Goal: Transaction & Acquisition: Book appointment/travel/reservation

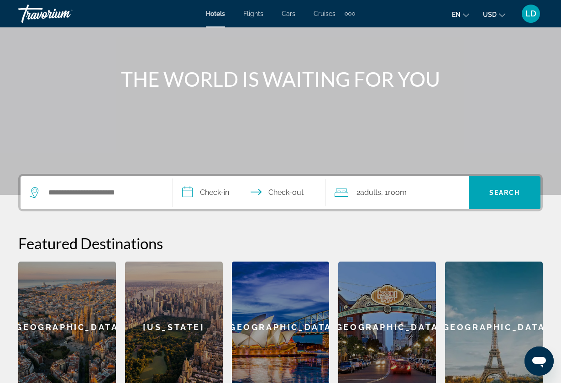
scroll to position [102, 0]
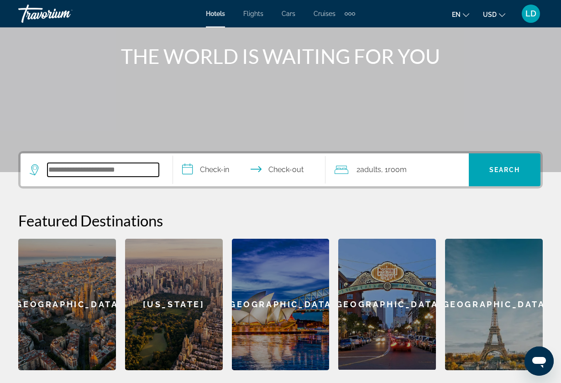
click at [132, 176] on input "Search widget" at bounding box center [102, 170] width 111 height 14
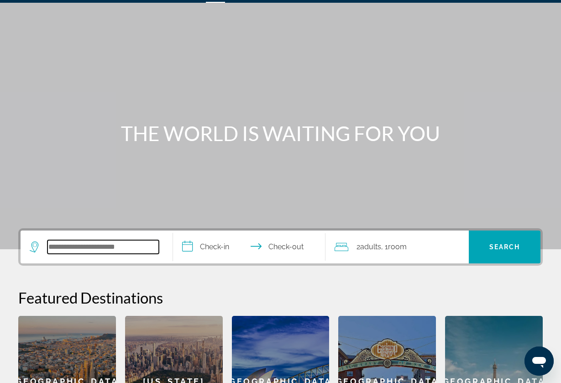
scroll to position [26, 0]
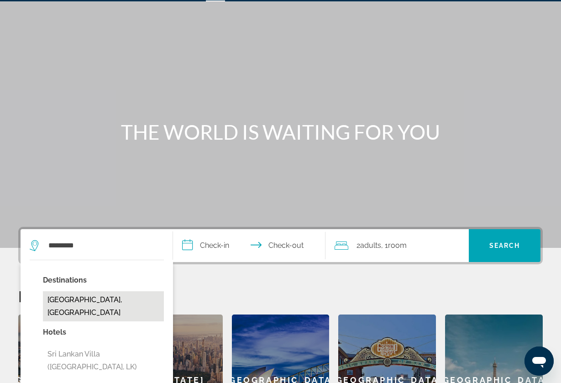
drag, startPoint x: 85, startPoint y: 273, endPoint x: 87, endPoint y: 295, distance: 22.4
click at [87, 295] on button "[GEOGRAPHIC_DATA], [GEOGRAPHIC_DATA]" at bounding box center [103, 306] width 121 height 30
type input "**********"
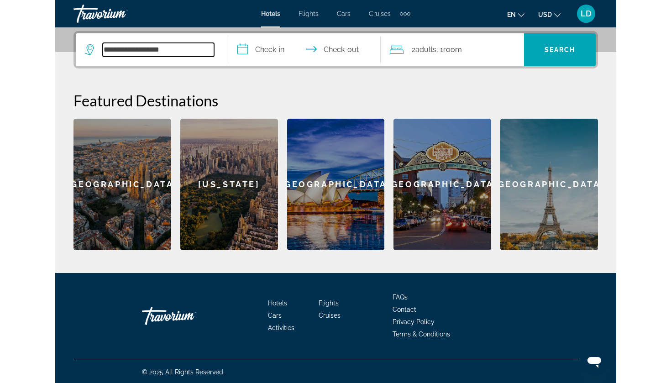
scroll to position [223, 0]
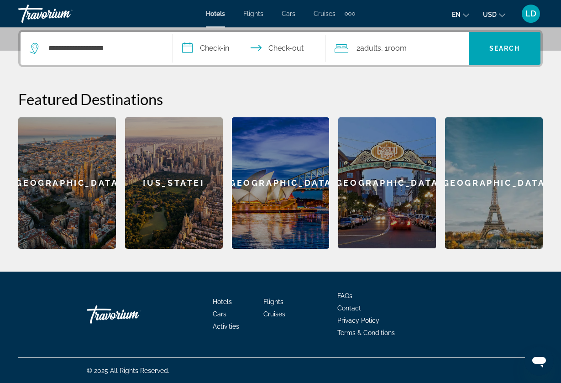
click at [220, 41] on input "**********" at bounding box center [251, 50] width 156 height 36
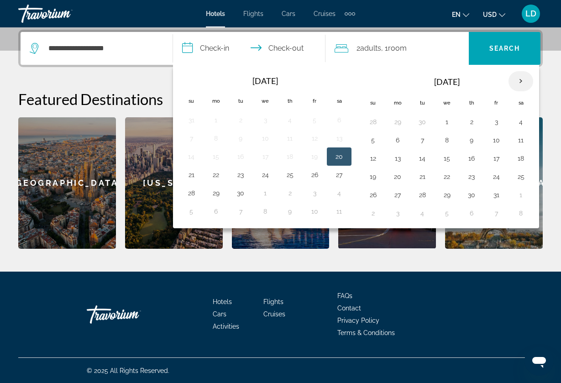
click at [519, 78] on th "Next month" at bounding box center [520, 81] width 25 height 20
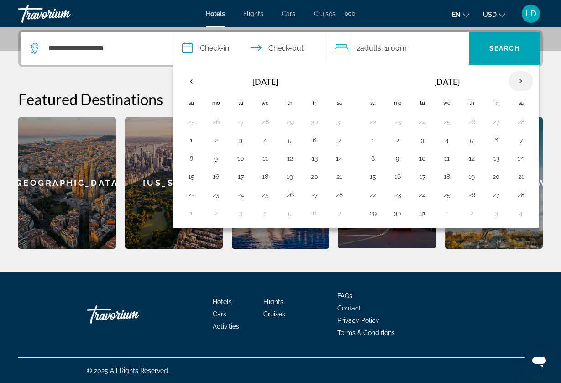
click at [519, 78] on th "Next month" at bounding box center [520, 81] width 25 height 20
click at [370, 196] on button "26" at bounding box center [372, 194] width 15 height 13
click at [520, 79] on th "Next month" at bounding box center [520, 81] width 25 height 20
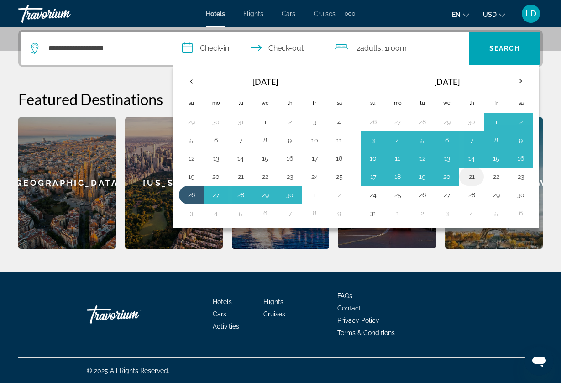
click at [478, 175] on button "21" at bounding box center [471, 176] width 15 height 13
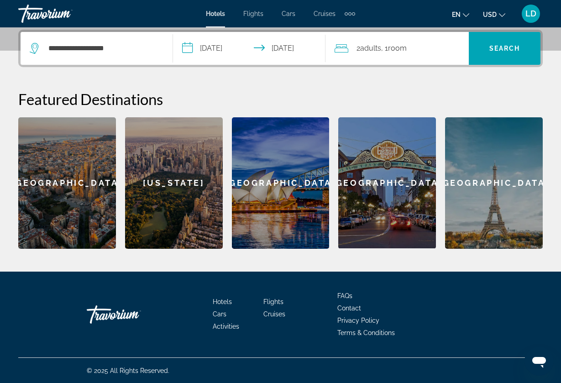
click at [231, 47] on input "**********" at bounding box center [251, 50] width 156 height 36
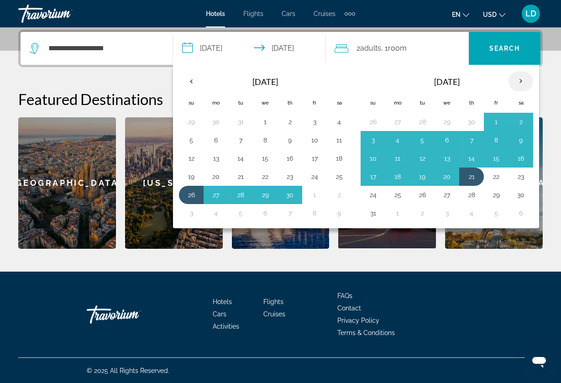
click at [518, 83] on th "Next month" at bounding box center [520, 81] width 25 height 20
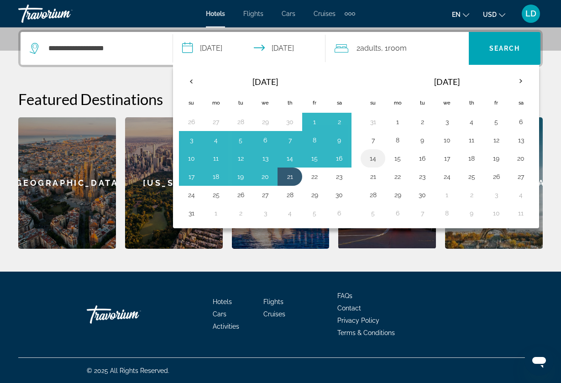
click at [372, 163] on button "14" at bounding box center [372, 158] width 15 height 13
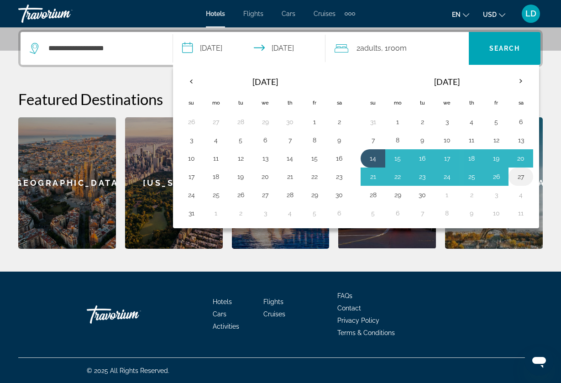
click at [521, 179] on button "27" at bounding box center [520, 176] width 15 height 13
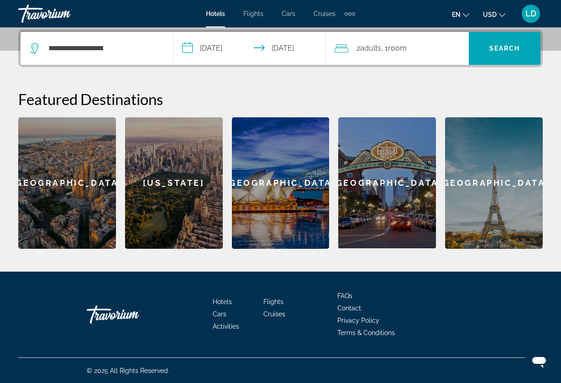
click at [375, 50] on span "Adults" at bounding box center [370, 48] width 21 height 9
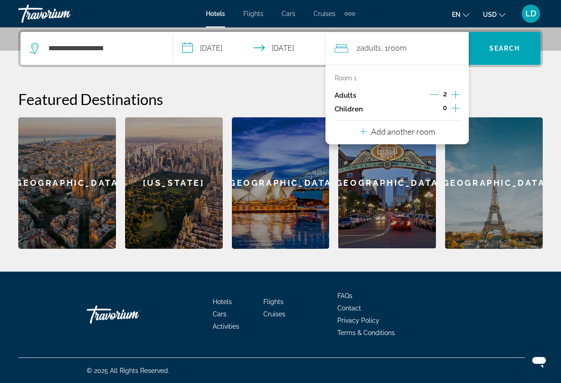
click at [453, 95] on icon "Increment adults" at bounding box center [455, 94] width 8 height 11
click at [432, 95] on icon "Decrement adults" at bounding box center [434, 94] width 8 height 0
click at [244, 52] on input "**********" at bounding box center [251, 50] width 156 height 36
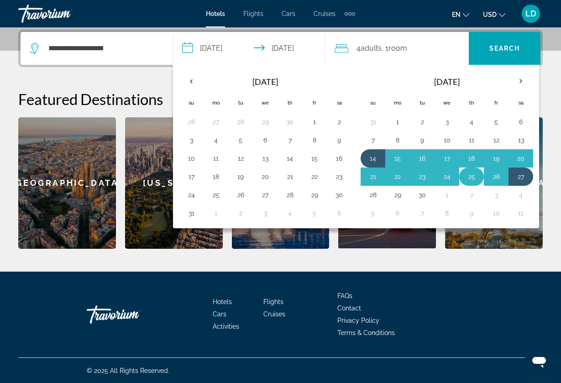
click at [466, 179] on button "25" at bounding box center [471, 176] width 15 height 13
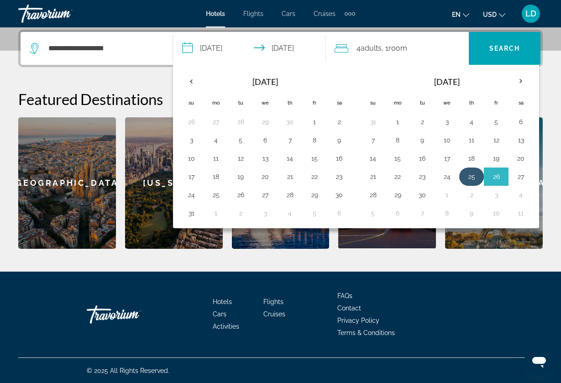
click at [466, 179] on button "25" at bounding box center [471, 176] width 15 height 13
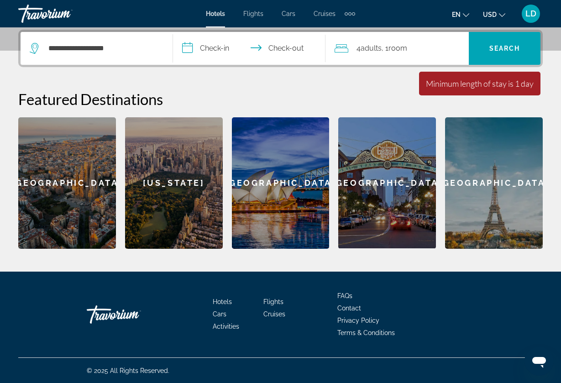
click at [257, 40] on input "**********" at bounding box center [251, 50] width 156 height 36
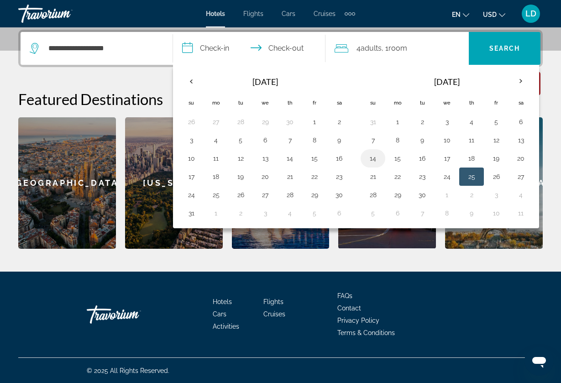
click at [370, 161] on button "14" at bounding box center [372, 158] width 15 height 13
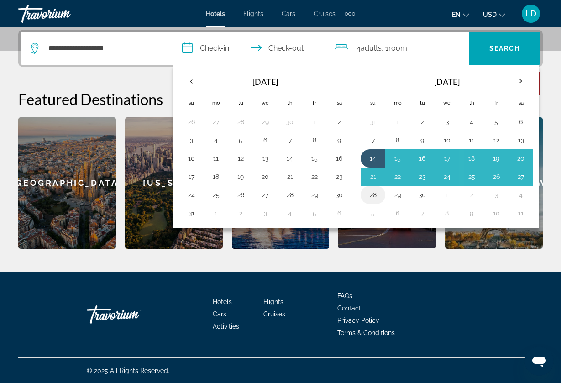
click at [372, 196] on button "28" at bounding box center [372, 194] width 15 height 13
type input "**********"
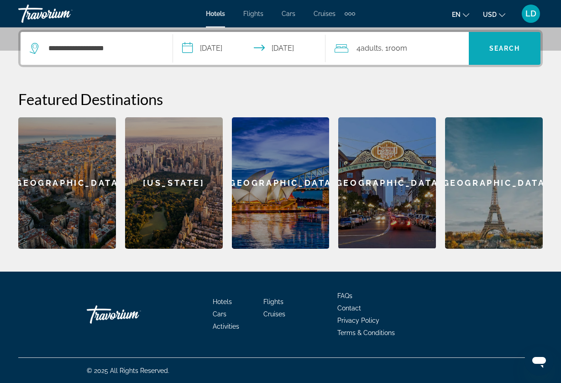
click at [499, 51] on span "Search" at bounding box center [504, 48] width 31 height 7
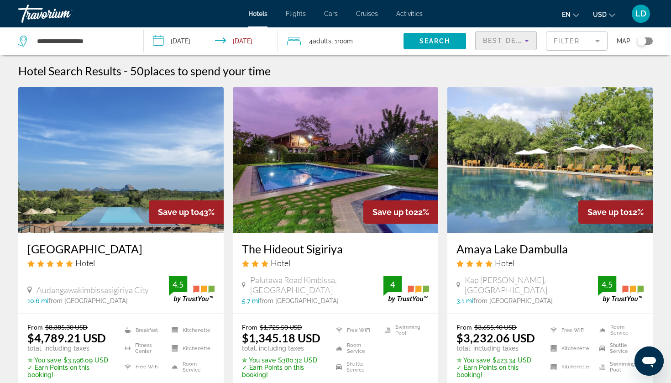
click at [512, 44] on span "Best Deals" at bounding box center [506, 40] width 47 height 7
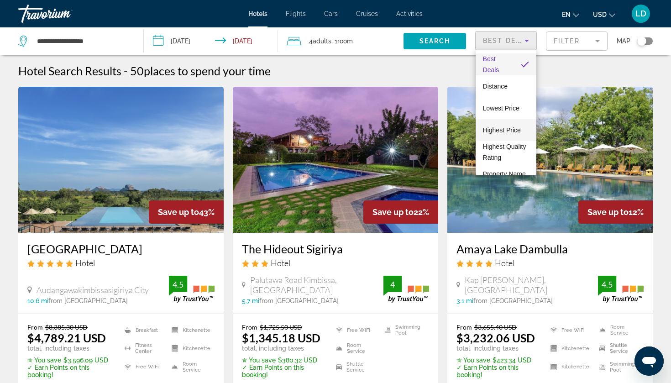
scroll to position [16, 0]
click at [560, 9] on div at bounding box center [335, 191] width 671 height 383
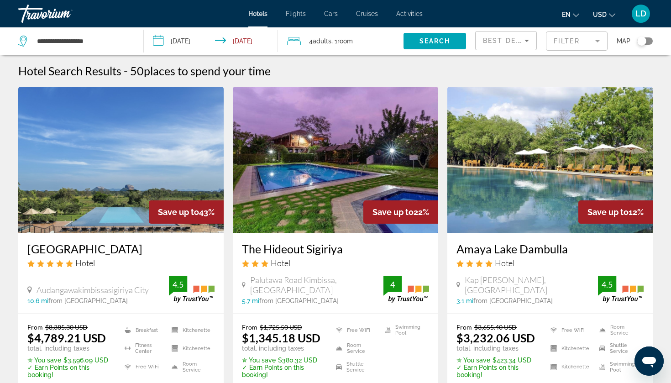
click at [560, 14] on icon "Change language" at bounding box center [576, 15] width 6 height 6
click at [559, 54] on button "Français" at bounding box center [551, 60] width 41 height 12
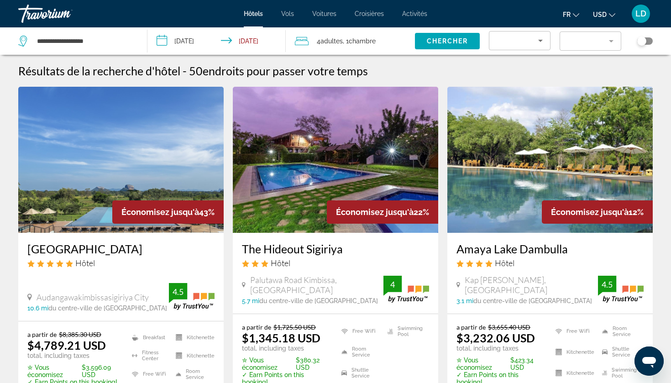
click at [560, 14] on span "USD" at bounding box center [600, 14] width 14 height 7
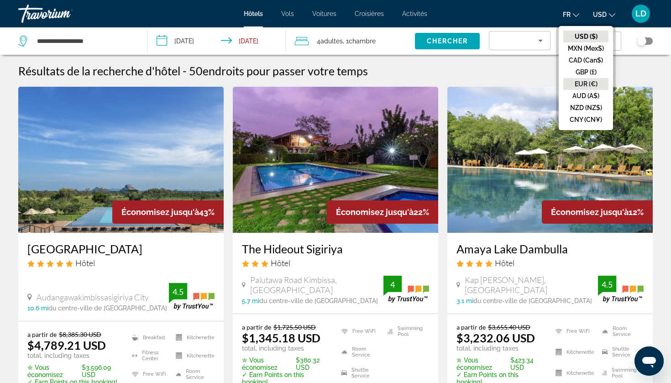
click at [560, 85] on button "EUR (€)" at bounding box center [585, 84] width 45 height 12
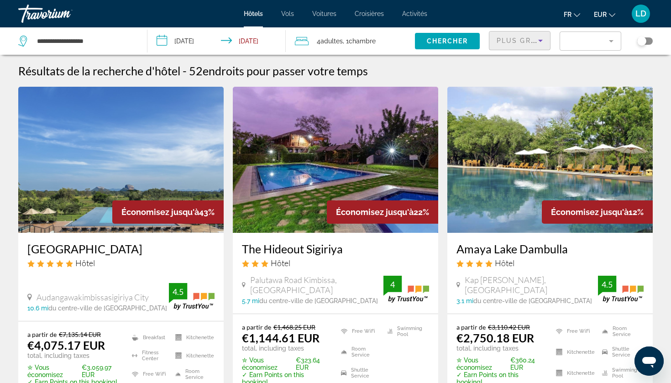
click at [526, 38] on div "Plus grandes économies" at bounding box center [517, 40] width 42 height 11
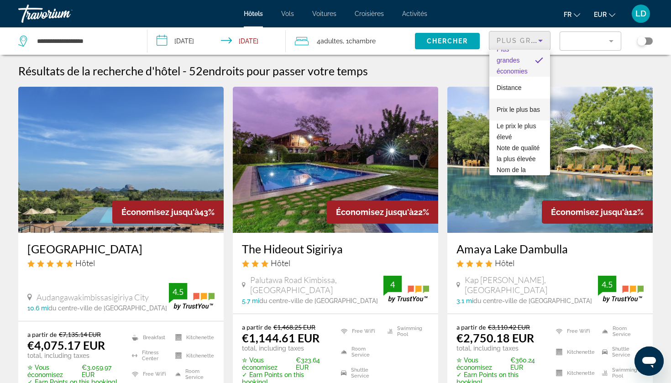
scroll to position [15, 0]
click at [524, 101] on span "Prix le plus bas" at bounding box center [517, 103] width 43 height 7
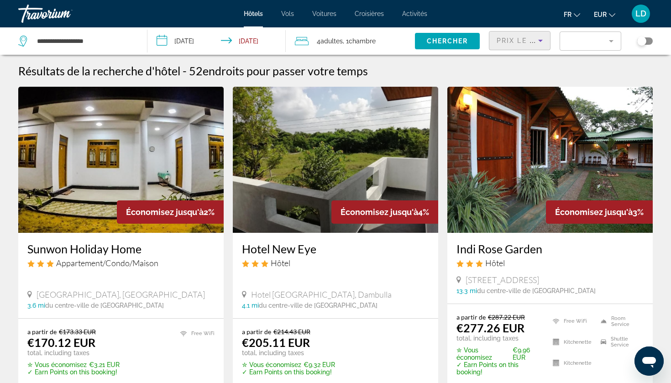
click at [523, 44] on span "Prix le plus bas" at bounding box center [532, 40] width 72 height 7
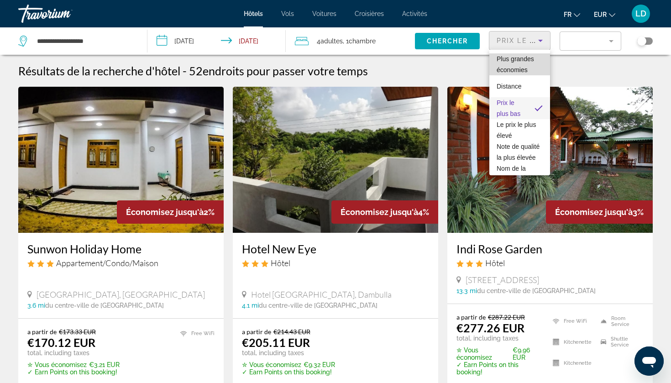
click at [528, 61] on span "Plus grandes économies" at bounding box center [514, 64] width 37 height 18
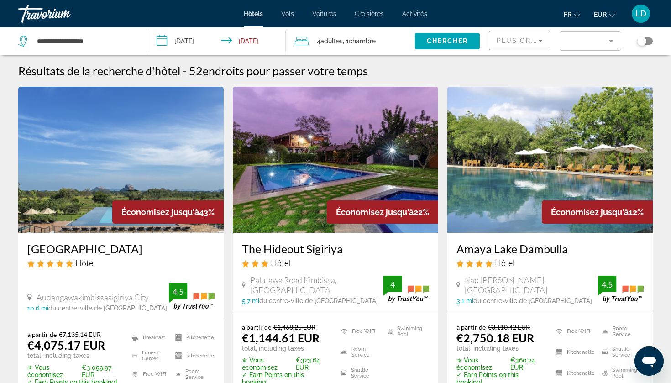
click at [560, 37] on mat-form-field "Filter" at bounding box center [590, 40] width 62 height 19
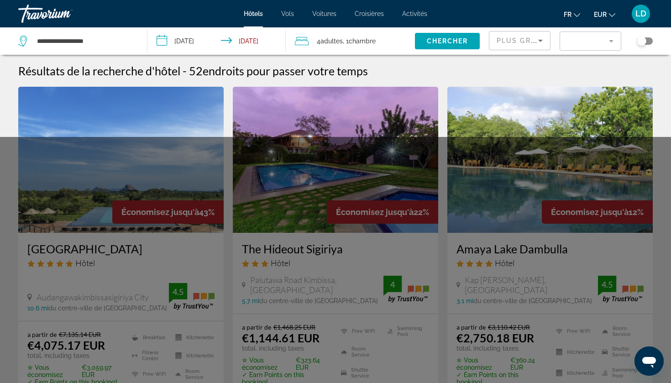
click at [560, 38] on mat-form-field "Filter" at bounding box center [590, 40] width 62 height 19
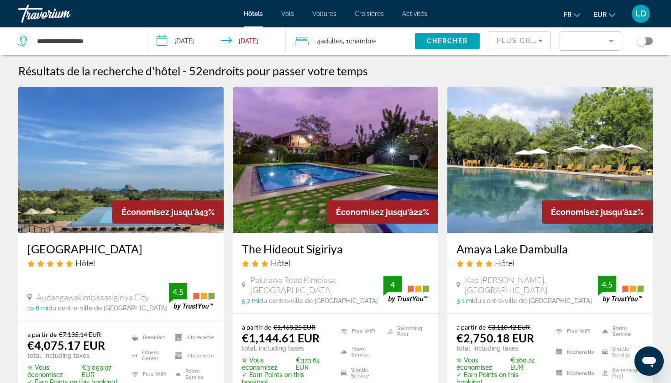
click at [543, 39] on icon "Sort by" at bounding box center [540, 40] width 11 height 11
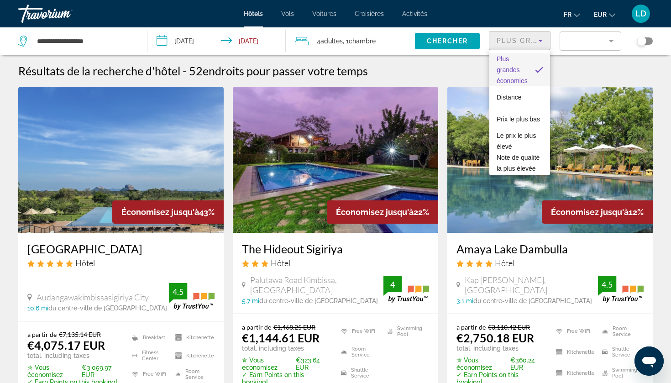
click at [543, 39] on div at bounding box center [335, 191] width 671 height 383
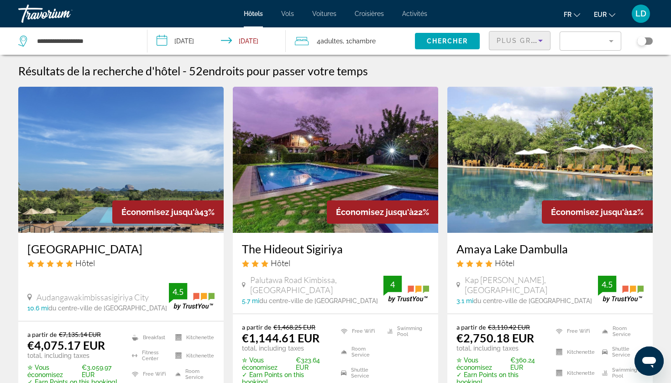
click at [501, 40] on span "Plus grandes économies" at bounding box center [550, 40] width 109 height 7
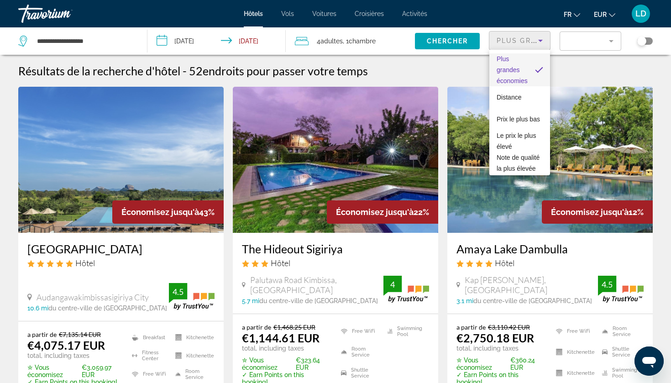
click at [560, 41] on div at bounding box center [335, 191] width 671 height 383
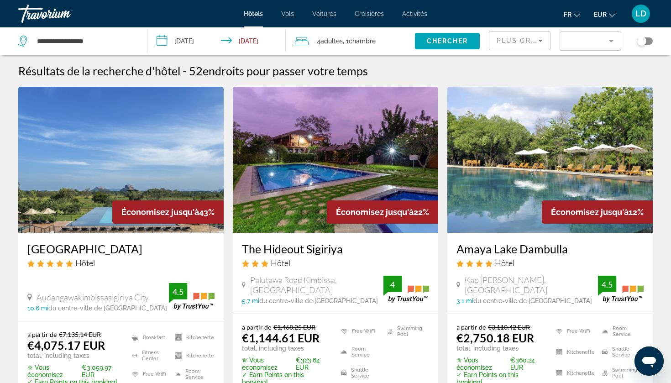
click at [560, 41] on div "Toggle map" at bounding box center [641, 40] width 9 height 9
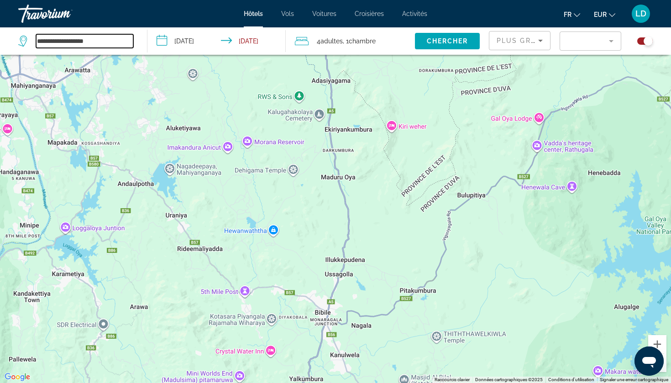
click at [60, 47] on input "**********" at bounding box center [84, 41] width 97 height 14
type input "*"
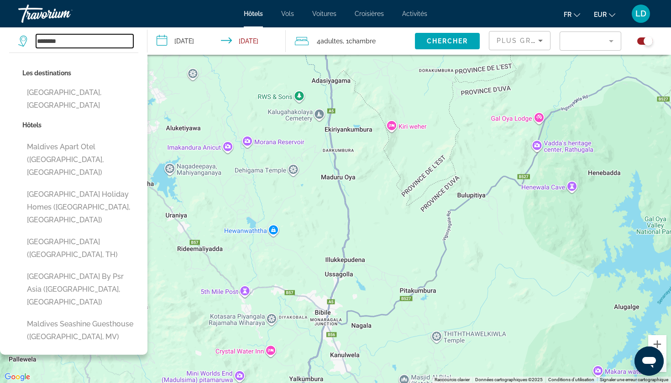
click at [219, 42] on input "**********" at bounding box center [218, 42] width 142 height 30
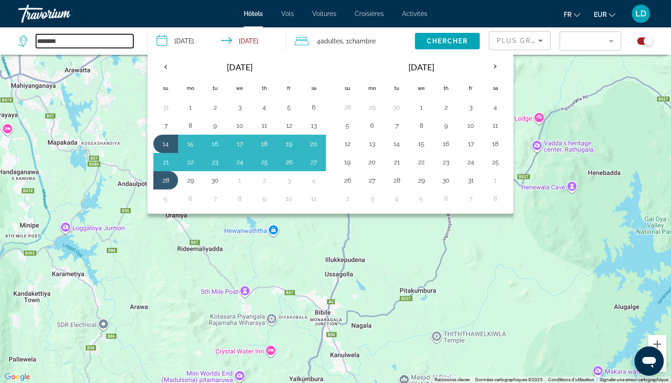
click at [93, 42] on input "********" at bounding box center [84, 41] width 97 height 14
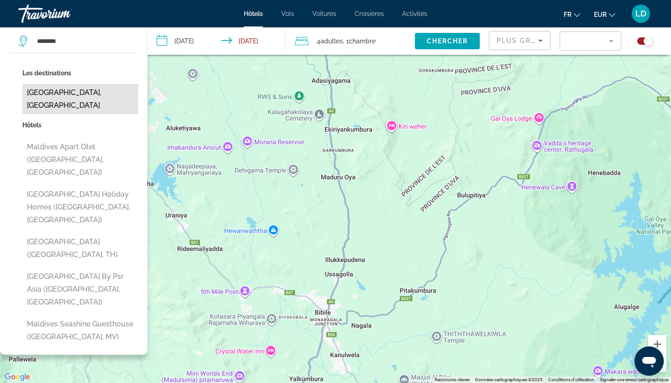
click at [69, 92] on button "[GEOGRAPHIC_DATA], [GEOGRAPHIC_DATA]" at bounding box center [80, 99] width 116 height 30
type input "**********"
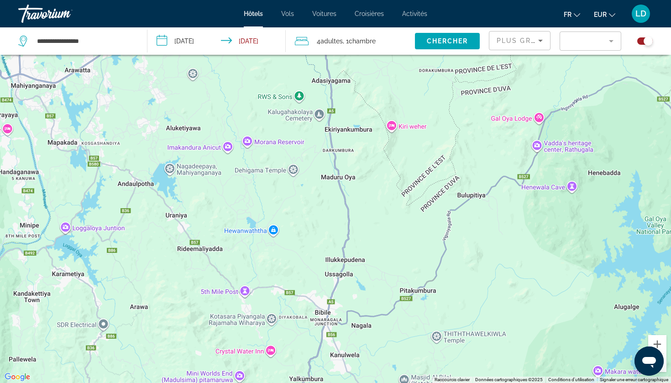
click at [200, 38] on input "**********" at bounding box center [218, 42] width 142 height 30
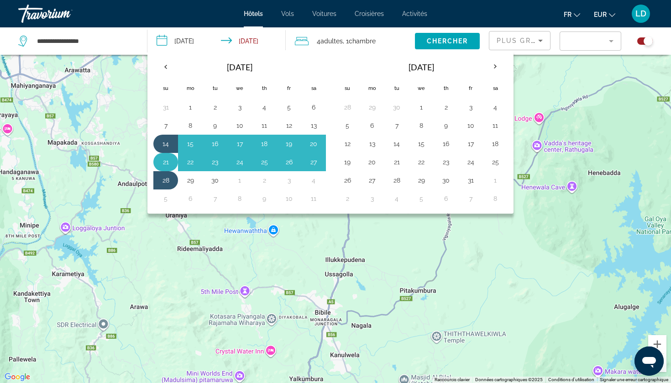
click at [165, 160] on button "21" at bounding box center [165, 162] width 15 height 13
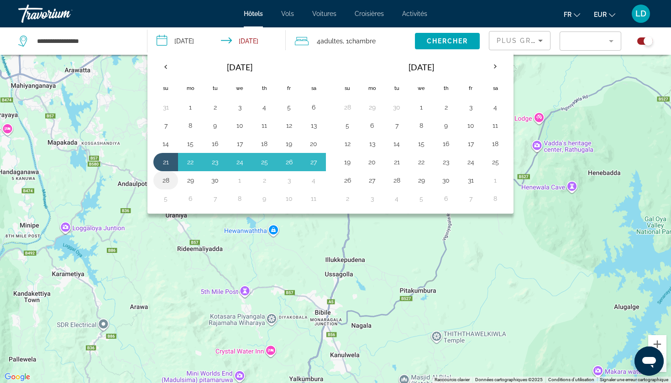
click at [166, 176] on button "28" at bounding box center [165, 180] width 15 height 13
type input "**********"
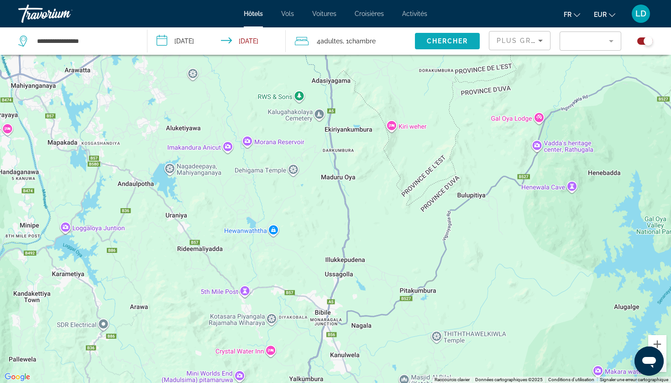
click at [447, 41] on span "Chercher" at bounding box center [448, 40] width 42 height 7
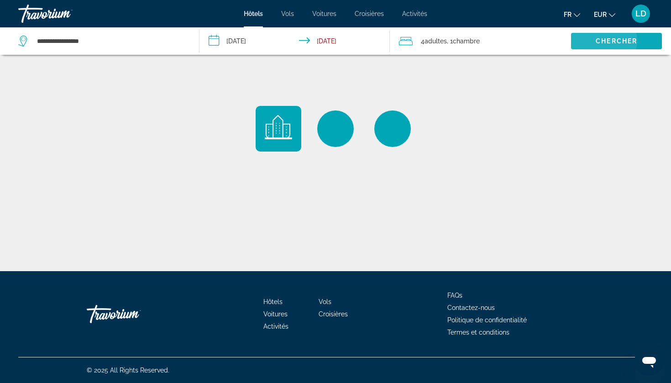
scroll to position [0, 0]
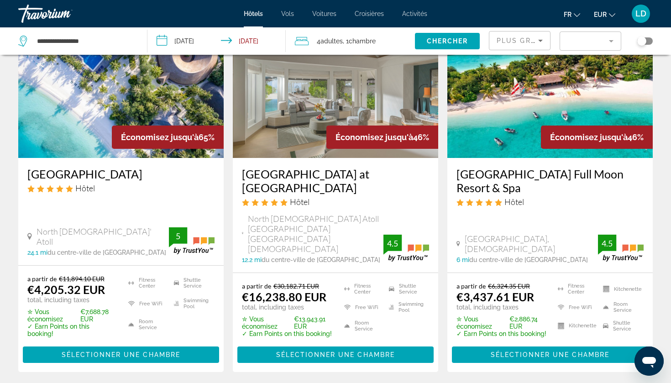
scroll to position [80, 0]
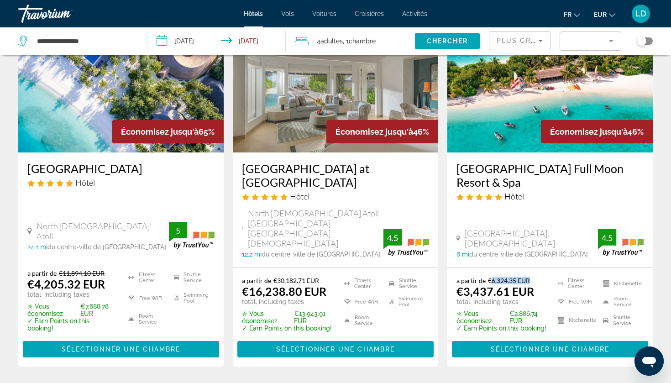
drag, startPoint x: 492, startPoint y: 260, endPoint x: 541, endPoint y: 261, distance: 49.3
click at [542, 276] on p "a partir de €6,324.35 EUR" at bounding box center [501, 280] width 90 height 8
click at [560, 204] on div "[GEOGRAPHIC_DATA] Full Moon Resort & Spa Hôtel" at bounding box center [549, 184] width 187 height 47
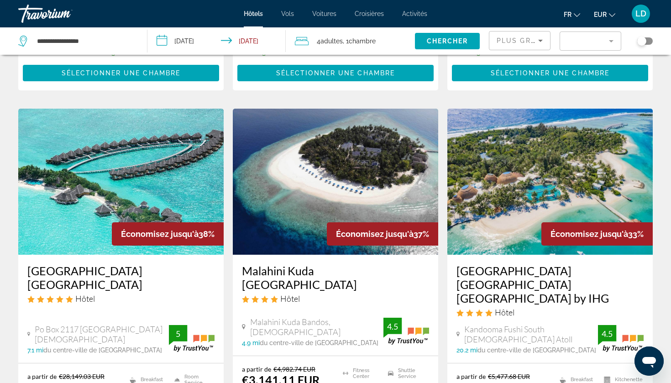
scroll to position [1116, 0]
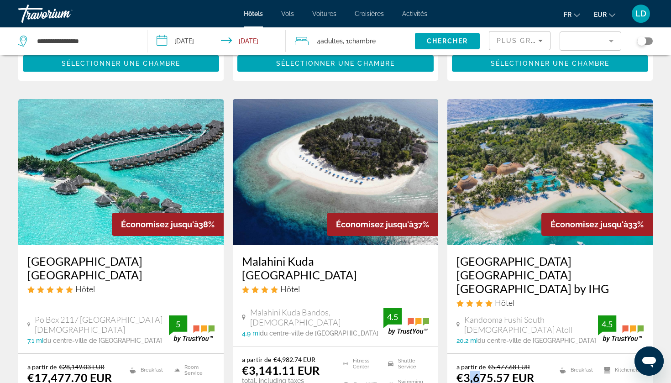
drag, startPoint x: 467, startPoint y: 310, endPoint x: 494, endPoint y: 309, distance: 26.5
click at [487, 370] on ins "€3,675.57 EUR" at bounding box center [495, 377] width 78 height 14
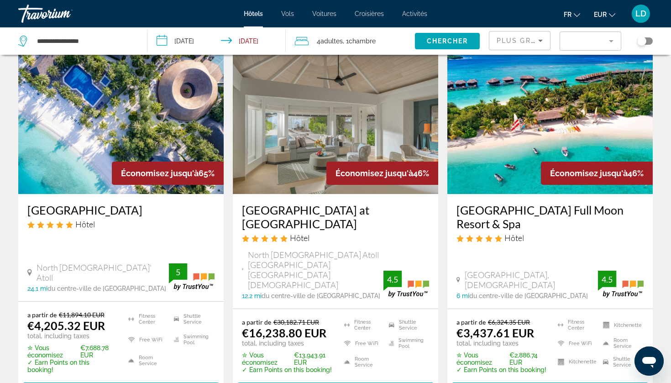
scroll to position [17, 0]
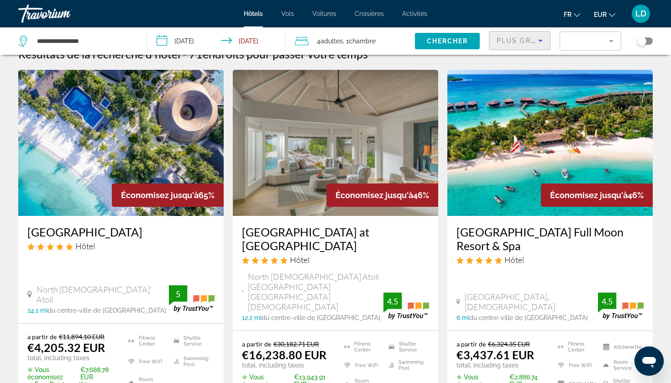
click at [526, 41] on span "Plus grandes économies" at bounding box center [550, 40] width 109 height 7
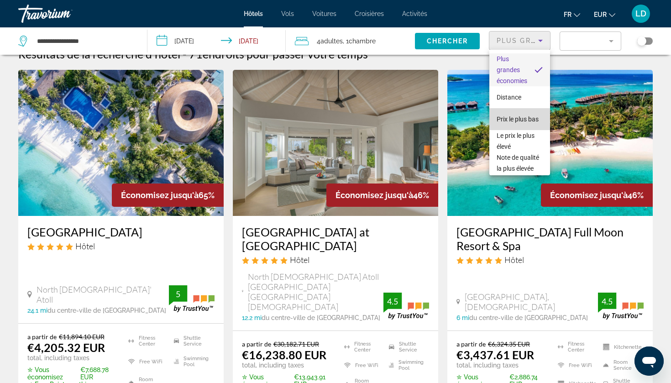
click at [526, 117] on span "Prix le plus bas" at bounding box center [517, 118] width 42 height 7
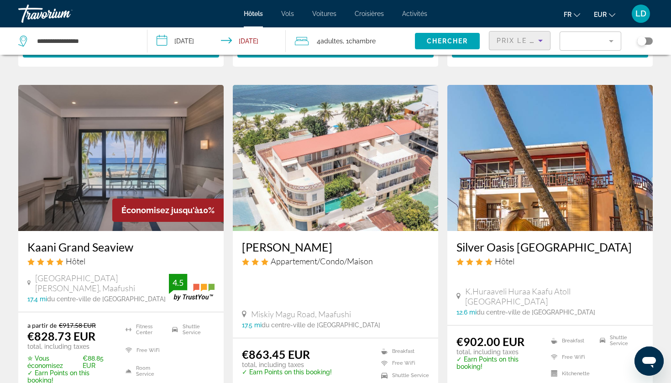
scroll to position [359, 0]
click at [116, 174] on img "Main content" at bounding box center [120, 158] width 205 height 146
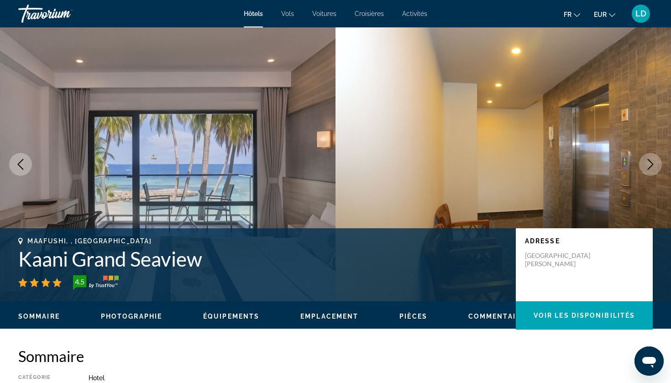
click at [560, 157] on button "Next image" at bounding box center [650, 164] width 23 height 23
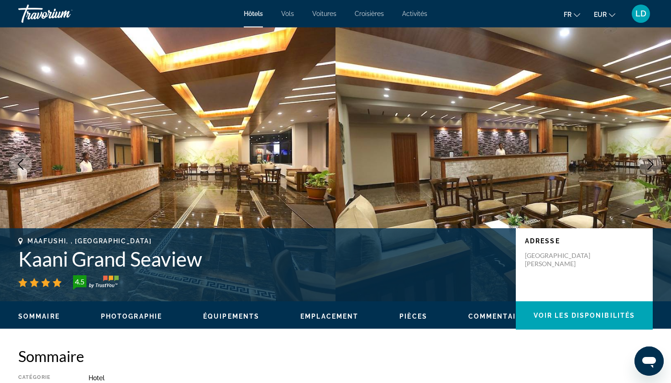
click at [560, 167] on icon "Next image" at bounding box center [650, 164] width 6 height 11
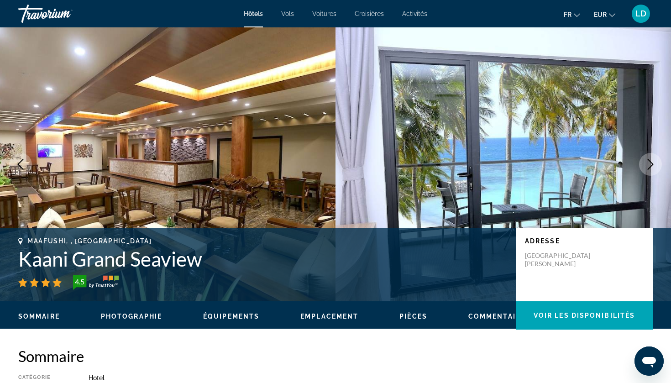
click at [560, 166] on icon "Next image" at bounding box center [650, 164] width 6 height 11
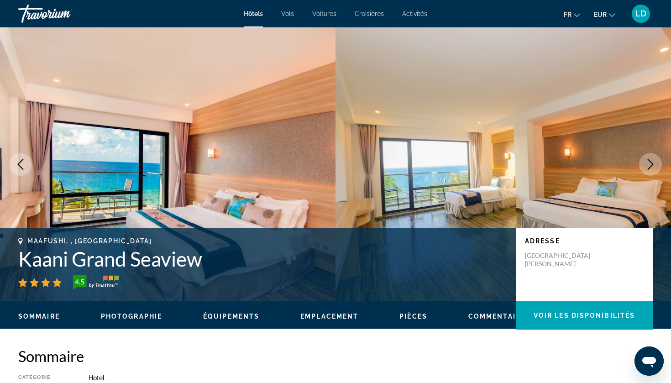
click at [560, 167] on icon "Next image" at bounding box center [650, 164] width 6 height 11
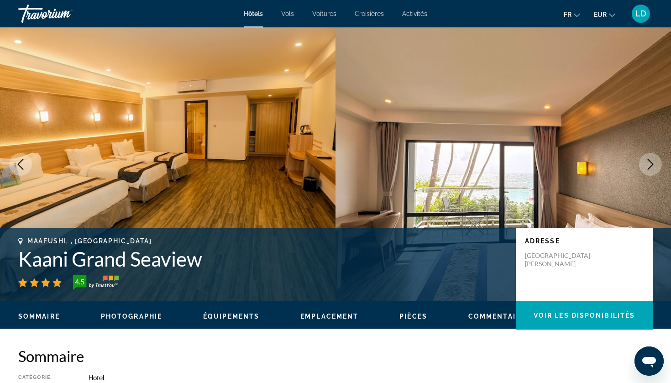
click at [560, 166] on icon "Next image" at bounding box center [650, 164] width 11 height 11
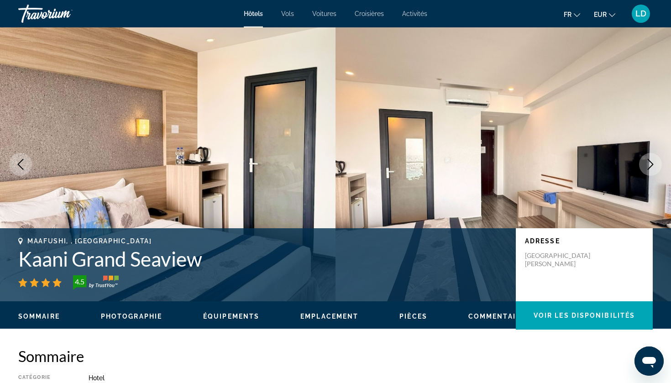
click at [560, 167] on icon "Next image" at bounding box center [650, 164] width 11 height 11
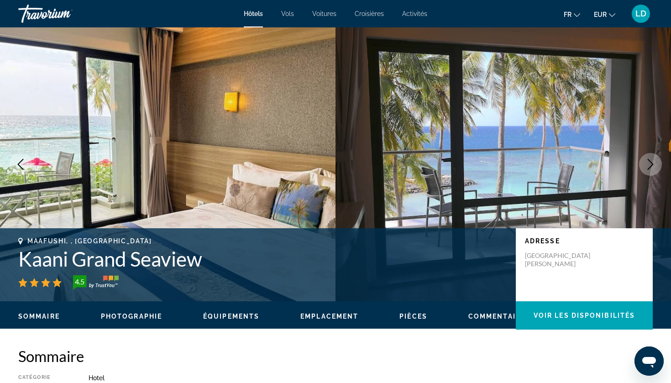
click at [560, 167] on icon "Next image" at bounding box center [650, 164] width 6 height 11
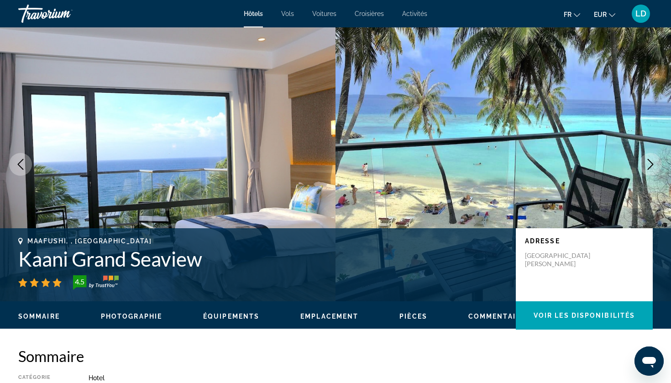
click at [560, 167] on icon "Next image" at bounding box center [650, 164] width 6 height 11
